Goal: Information Seeking & Learning: Learn about a topic

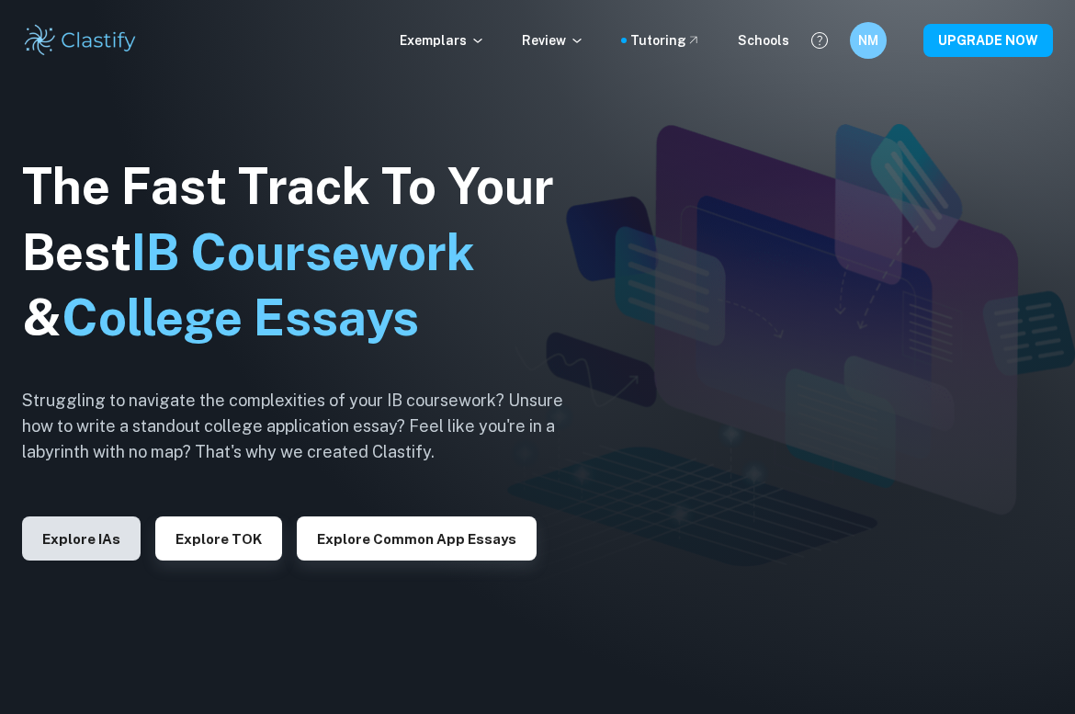
click at [67, 550] on button "Explore IAs" at bounding box center [81, 539] width 119 height 44
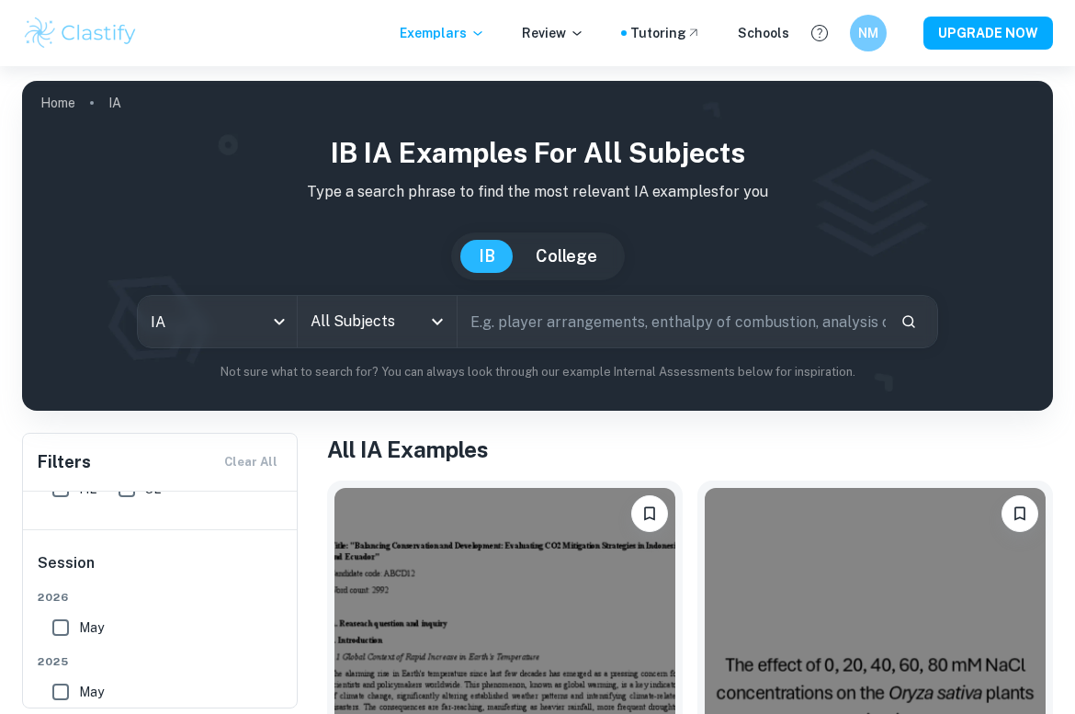
click at [536, 325] on input "text" at bounding box center [672, 321] width 428 height 51
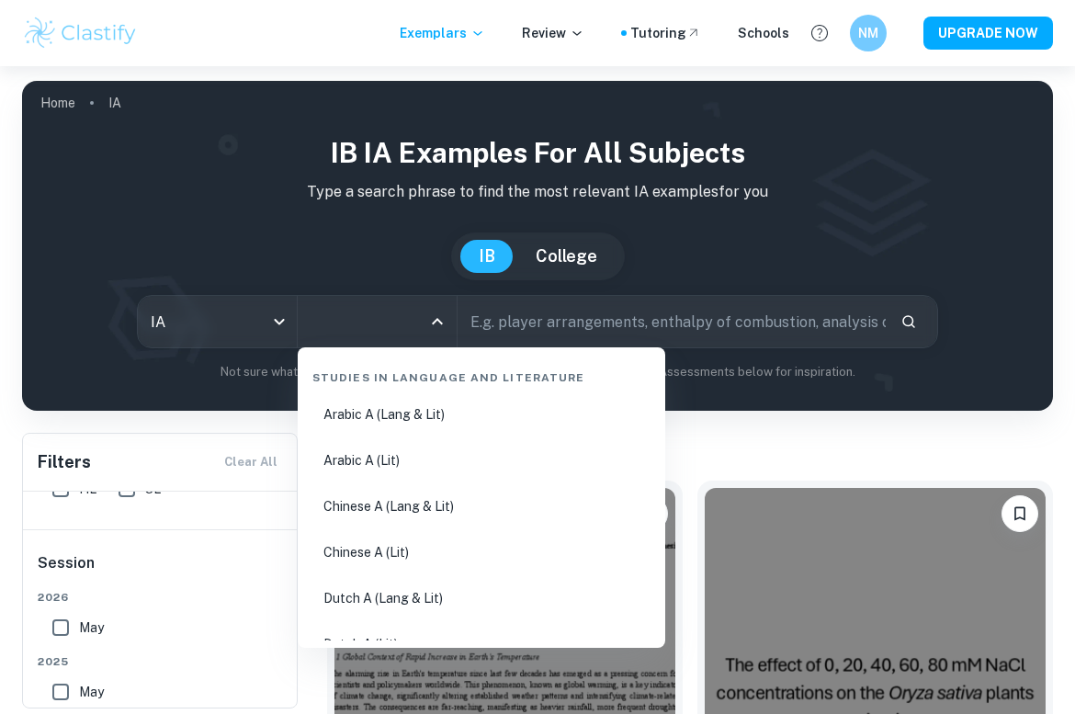
click at [378, 314] on input "All Subjects" at bounding box center [363, 321] width 115 height 35
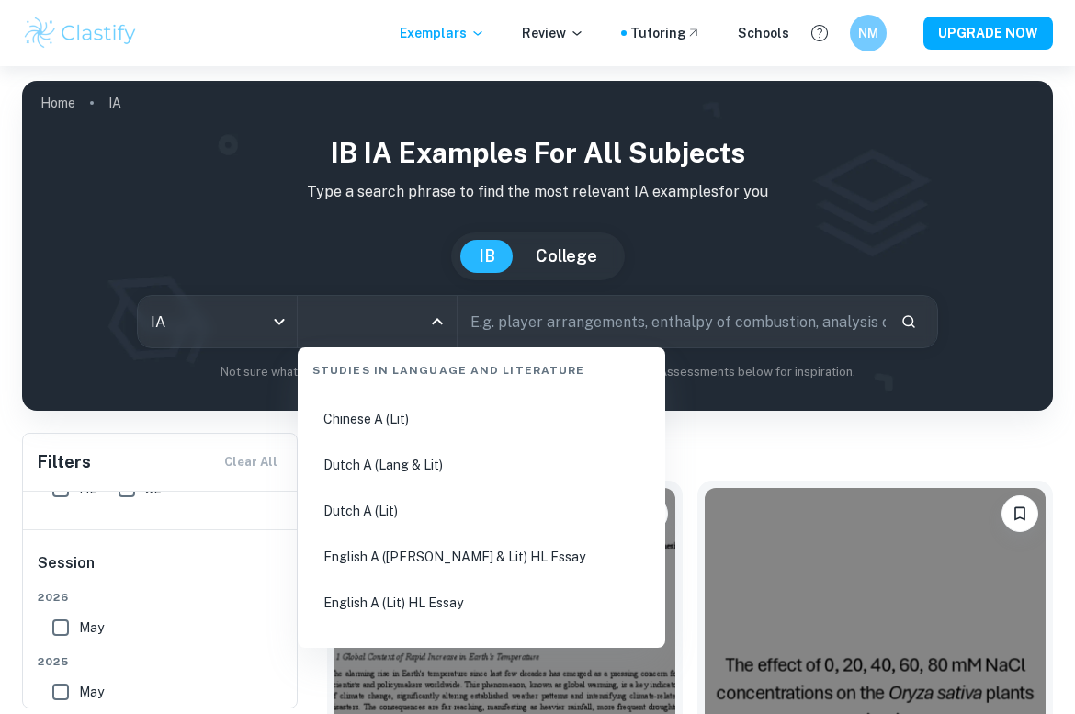
scroll to position [150, 0]
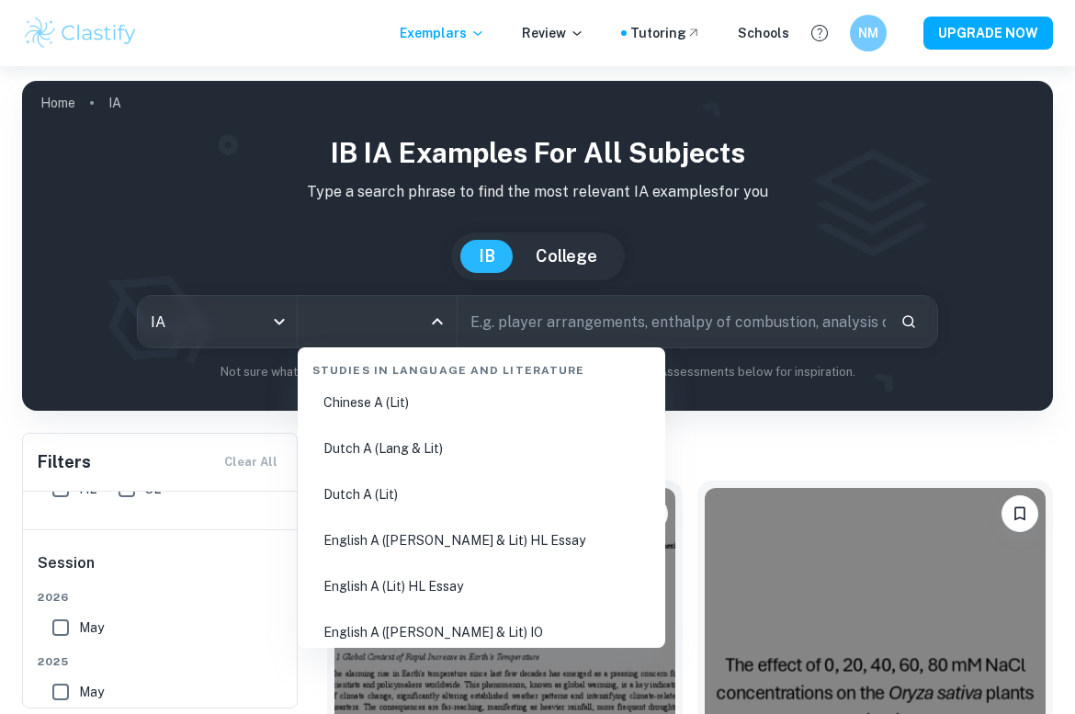
click at [452, 550] on li "English A ([PERSON_NAME] & Lit) HL Essay" at bounding box center [481, 540] width 353 height 42
type input "English A ([PERSON_NAME] & Lit) HL Essay"
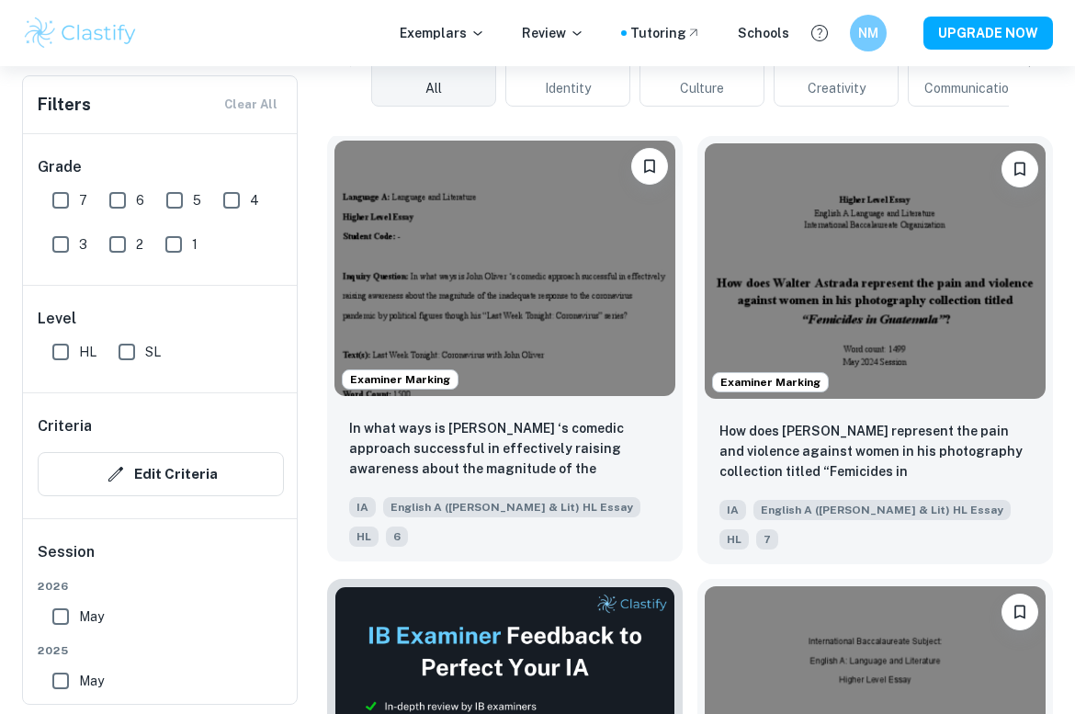
scroll to position [519, 0]
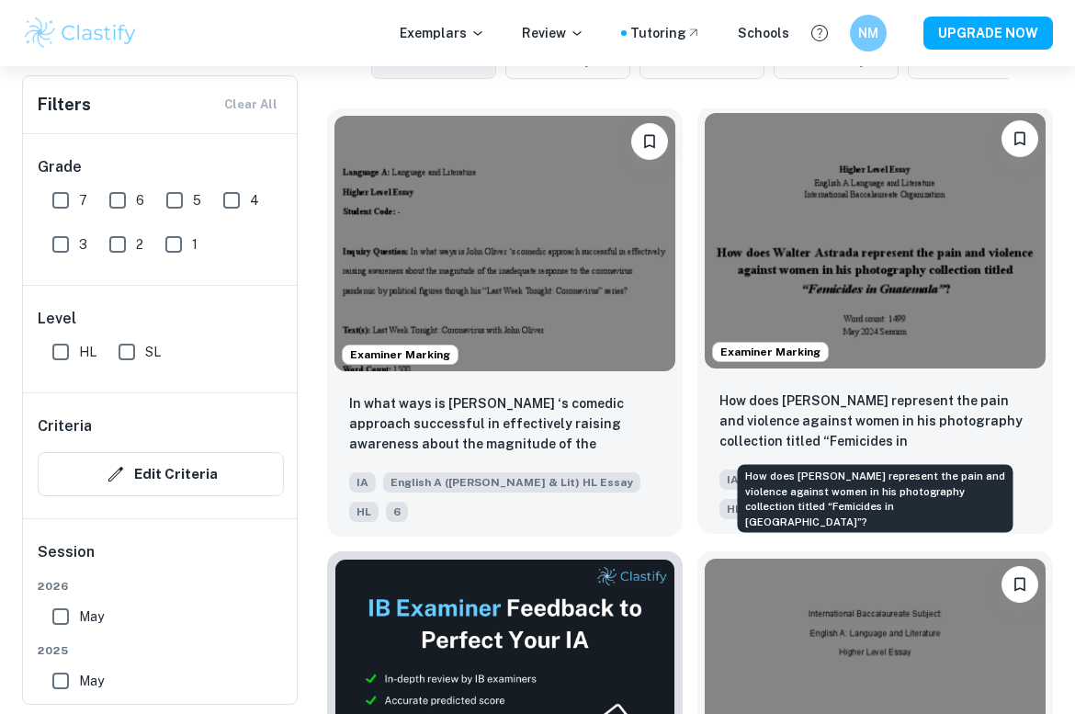
click at [782, 431] on p "How does [PERSON_NAME] represent the pain and violence against women in his pho…" at bounding box center [876, 422] width 312 height 63
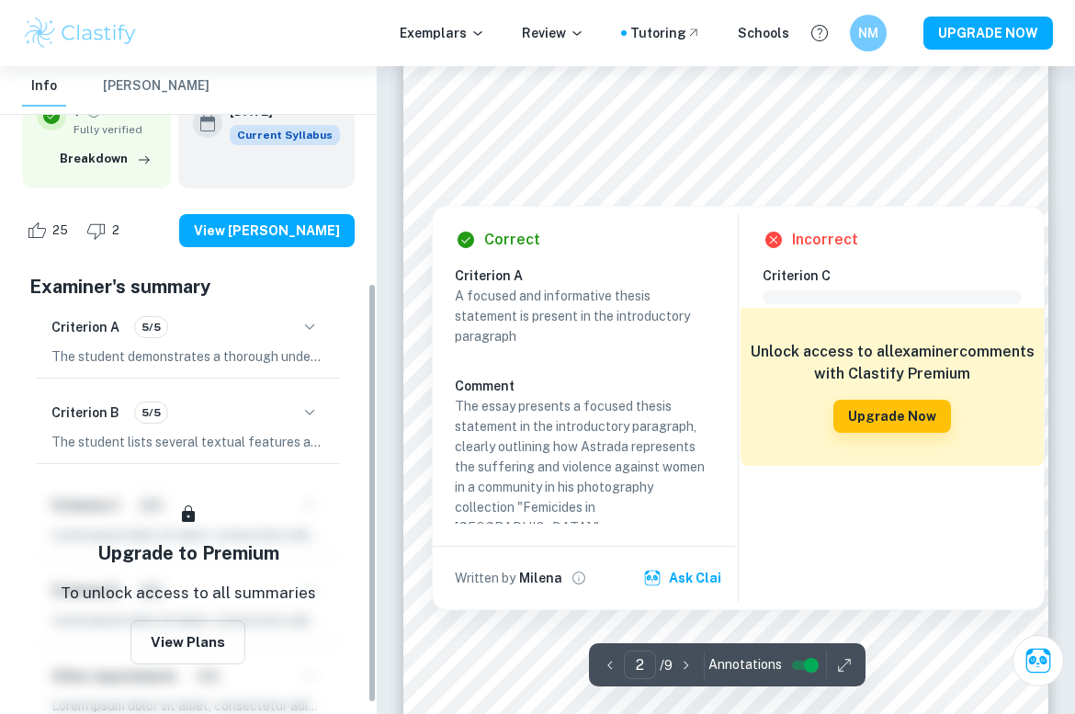
scroll to position [335, 0]
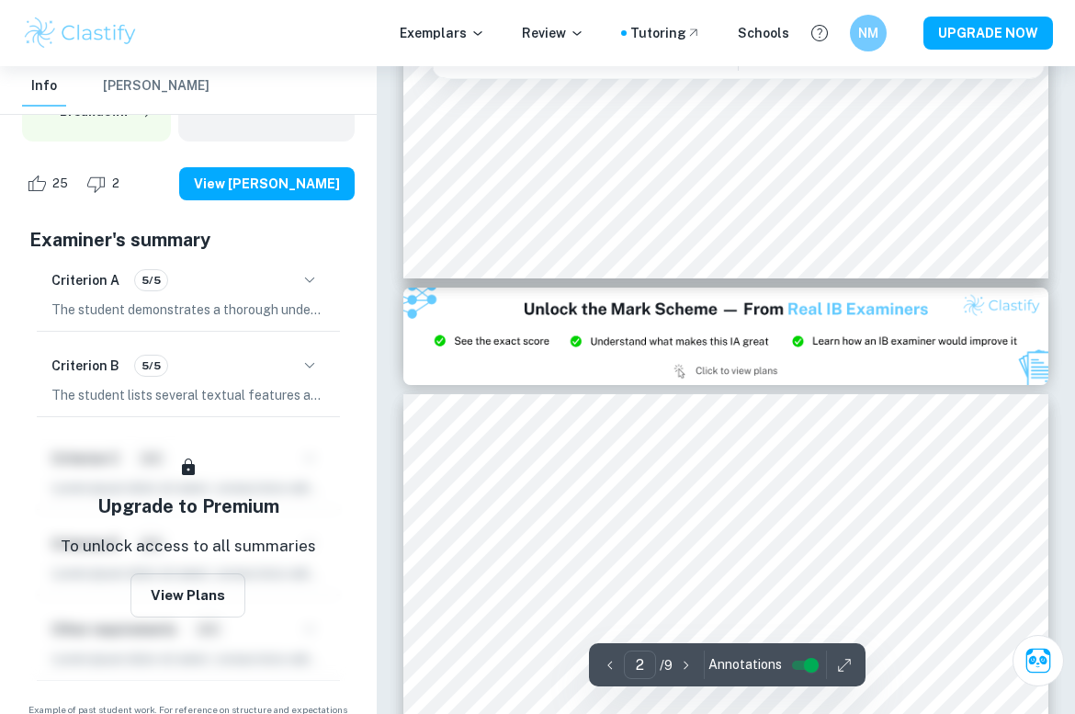
type input "3"
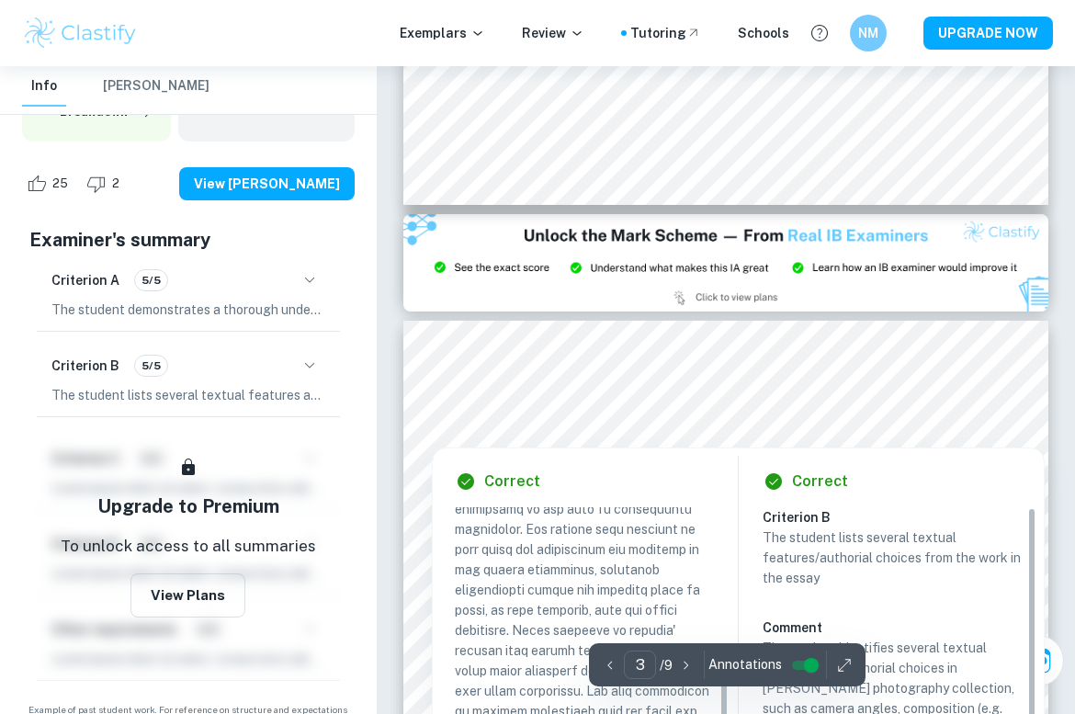
scroll to position [341, 0]
